Goal: Task Accomplishment & Management: Manage account settings

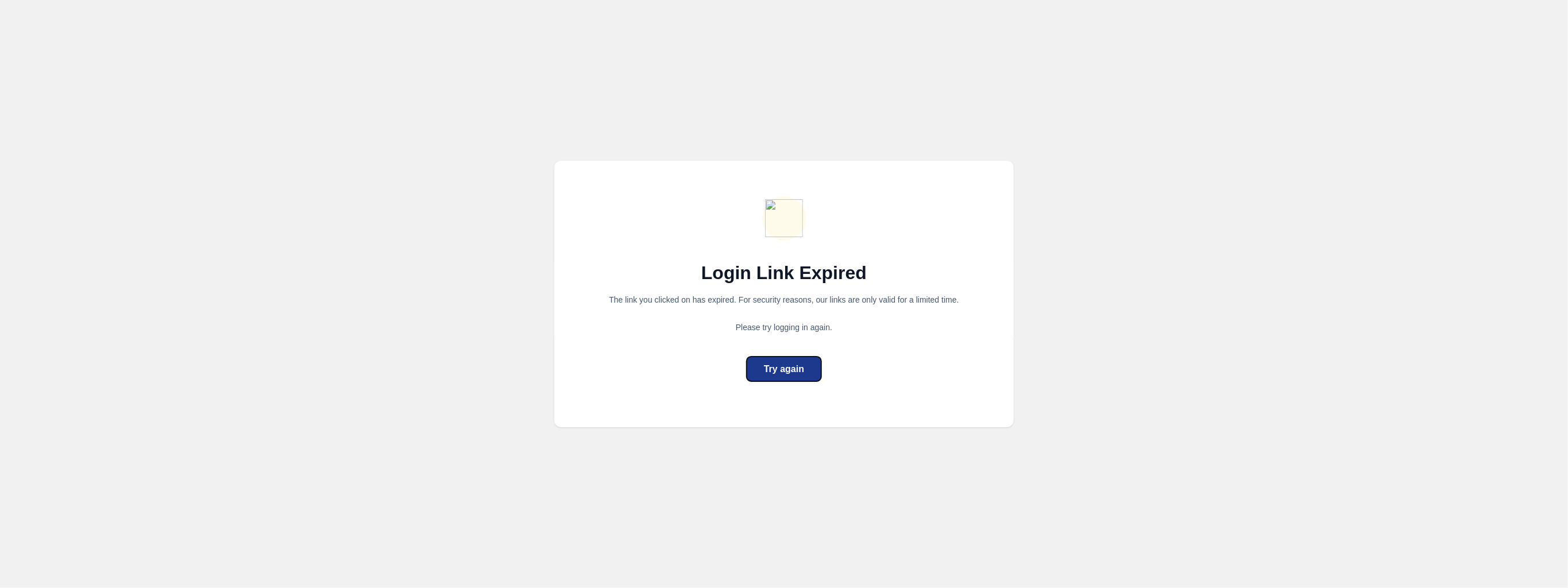
click at [792, 364] on div "Try again" at bounding box center [784, 369] width 40 height 14
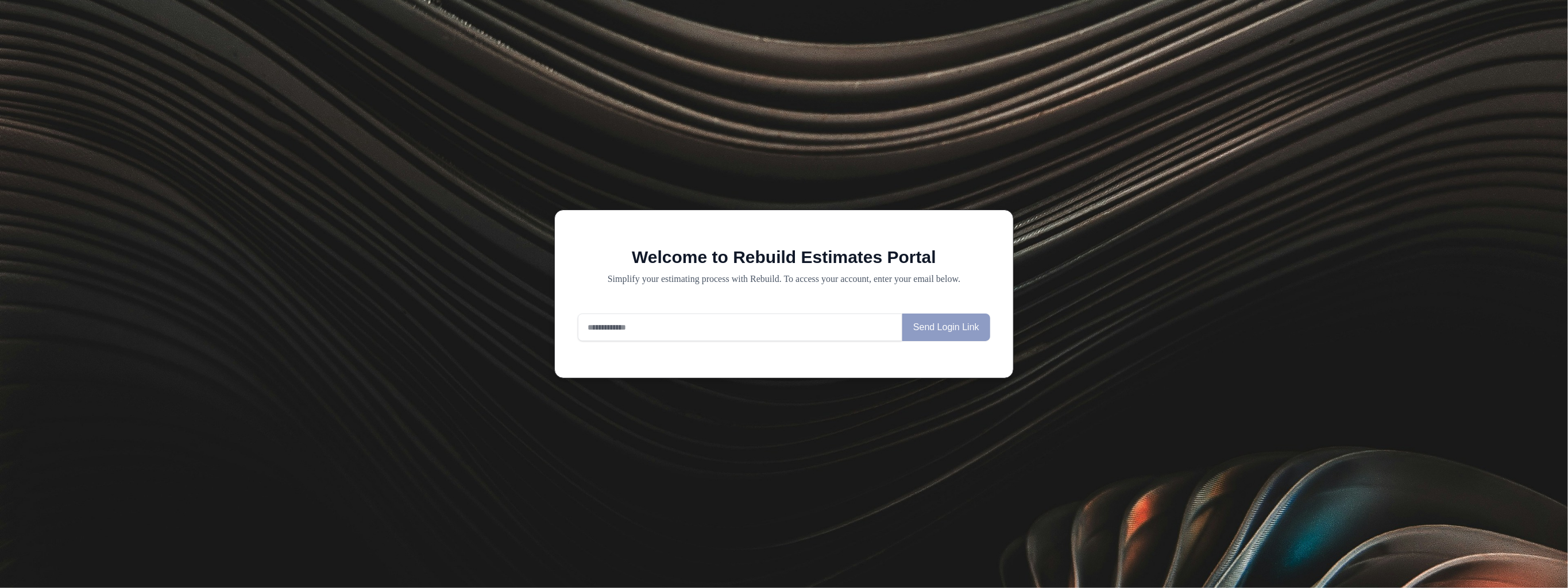
click at [730, 327] on input "email" at bounding box center [740, 327] width 325 height 28
click at [726, 328] on input "email" at bounding box center [740, 327] width 325 height 28
type input "**********"
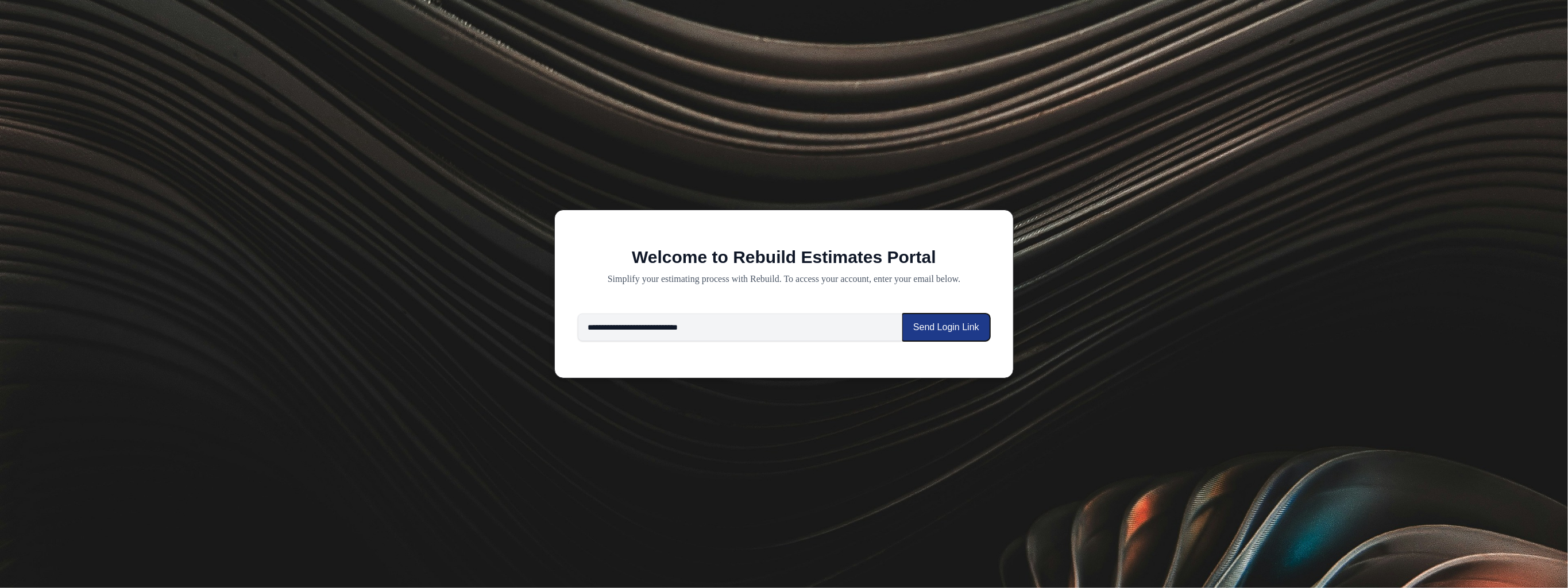
click at [946, 336] on button "Send Login Link" at bounding box center [946, 327] width 88 height 28
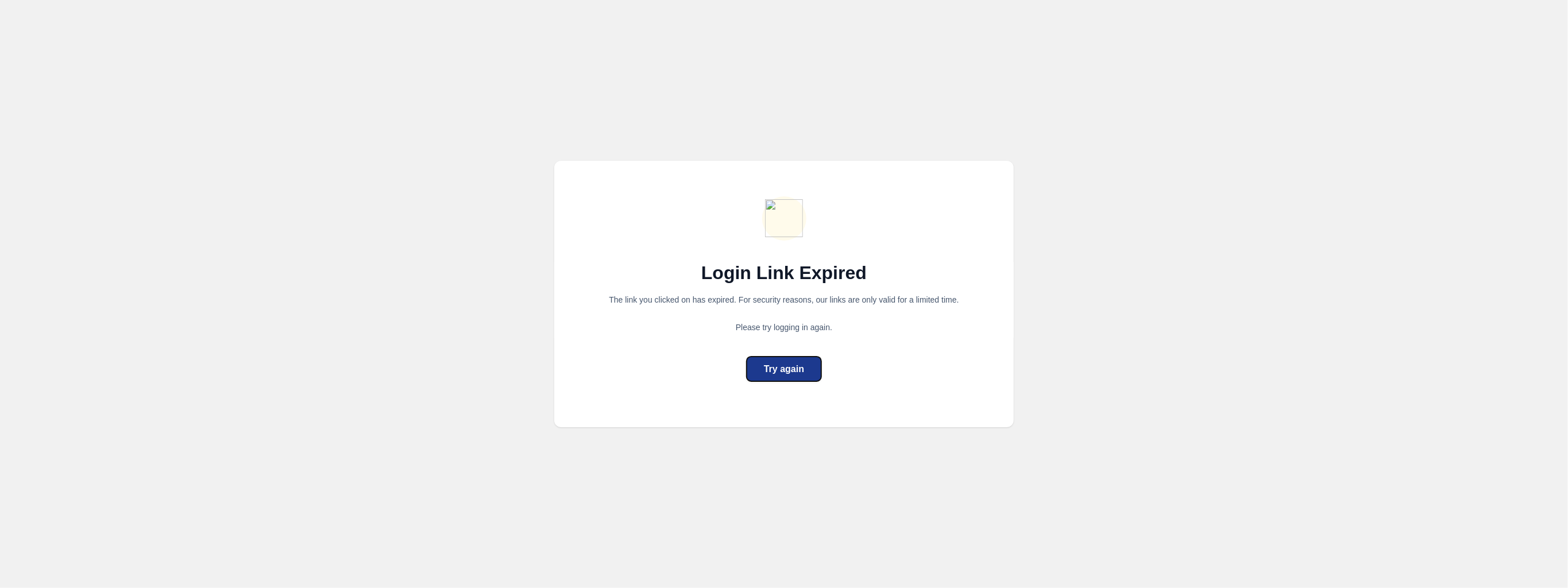
click at [806, 376] on button "Try again" at bounding box center [784, 369] width 76 height 26
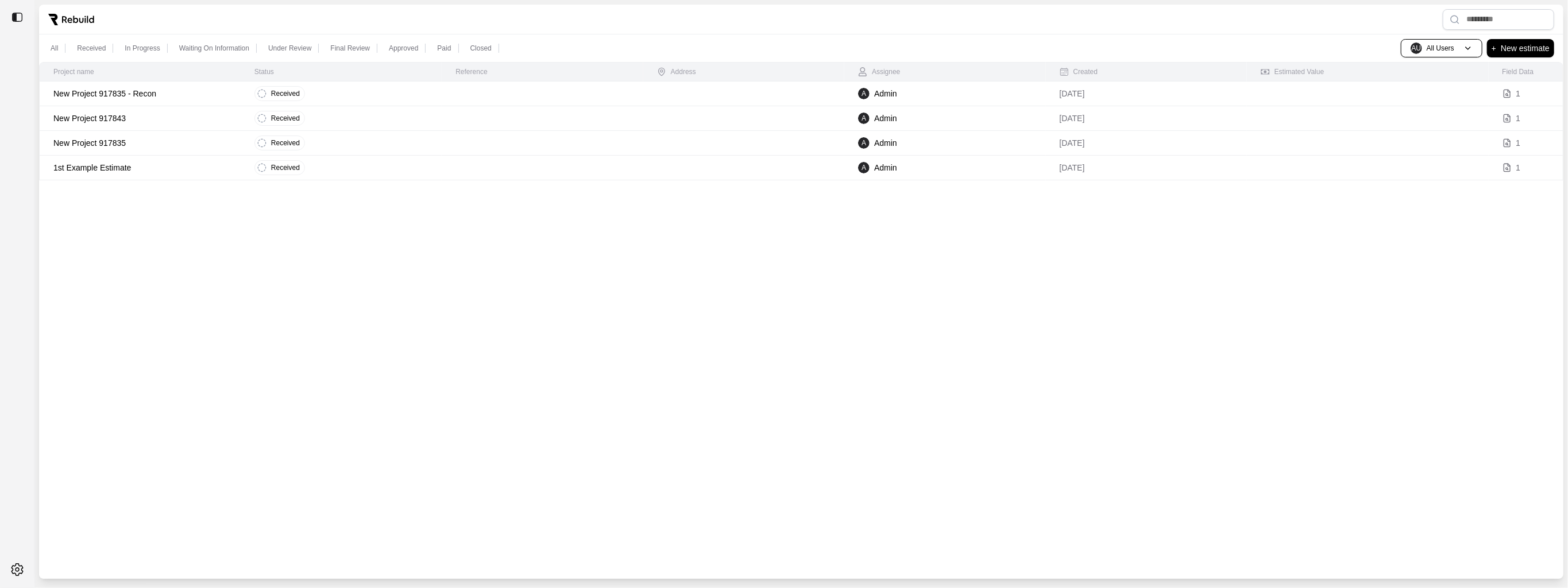
click at [362, 295] on div "Project name Status Reference Address Assignee Created Estimated Value Field Da…" at bounding box center [801, 320] width 1525 height 517
click at [371, 259] on div "Project name Status Reference Address Assignee Created Estimated Value Field Da…" at bounding box center [801, 320] width 1525 height 517
drag, startPoint x: 360, startPoint y: 0, endPoint x: 586, endPoint y: 299, distance: 374.8
click at [586, 299] on div "Project name Status Reference Address Assignee Created Estimated Value Field Da…" at bounding box center [801, 320] width 1525 height 517
click at [624, 318] on div "Project name Status Reference Address Assignee Created Estimated Value Field Da…" at bounding box center [801, 320] width 1525 height 517
